Goal: Navigation & Orientation: Find specific page/section

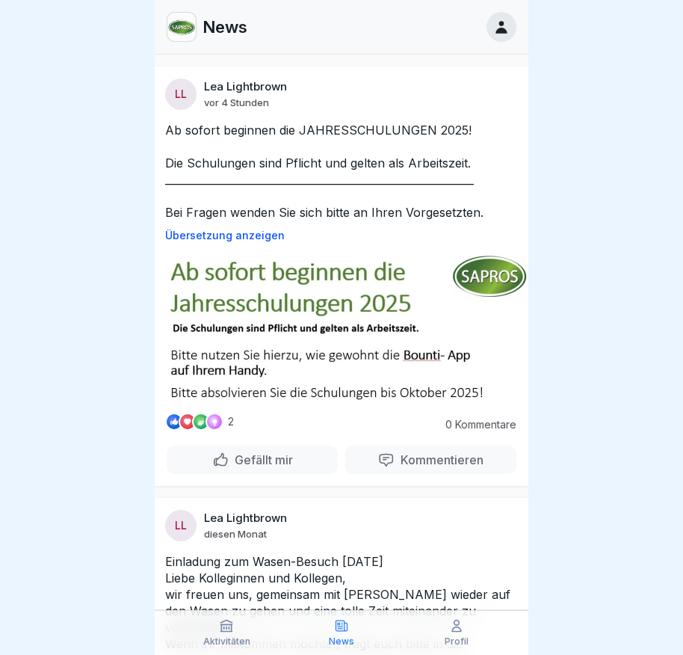
click at [494, 20] on icon at bounding box center [501, 27] width 16 height 16
